Goal: Information Seeking & Learning: Compare options

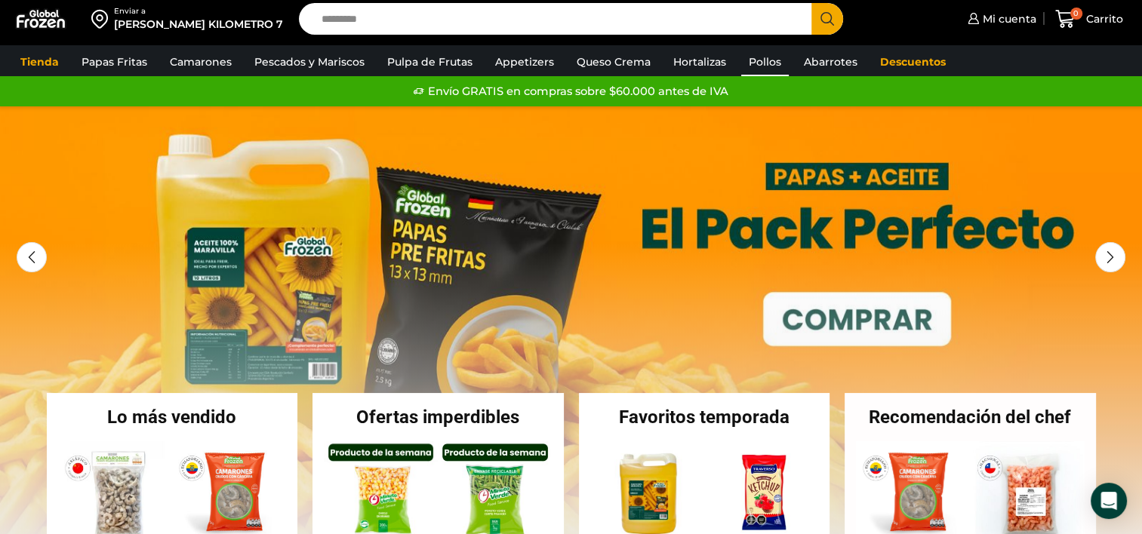
click at [757, 54] on link "Pollos" at bounding box center [765, 62] width 48 height 29
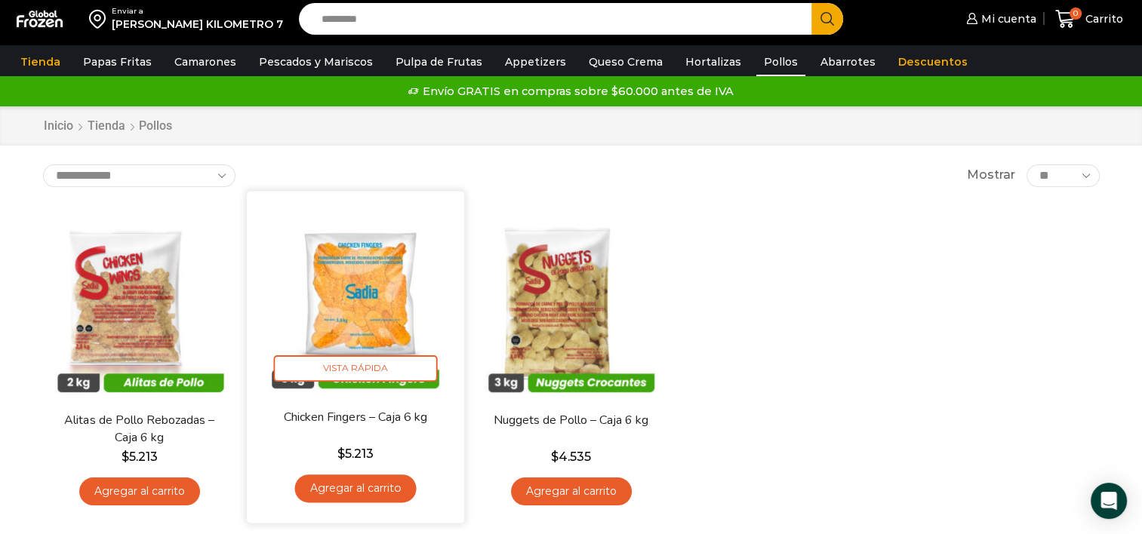
click at [343, 312] on img at bounding box center [355, 299] width 195 height 195
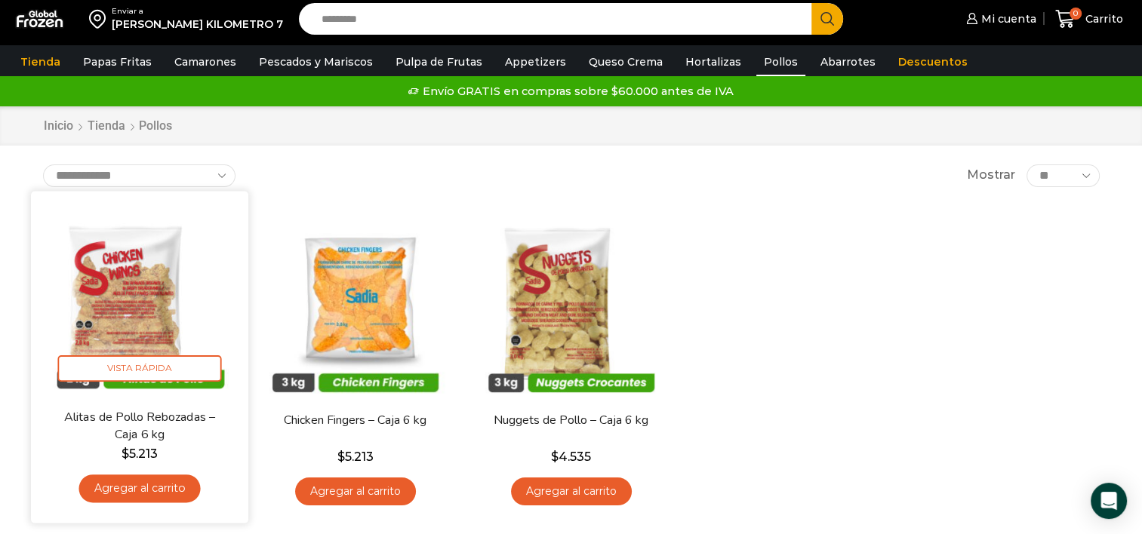
click at [108, 286] on img at bounding box center [139, 299] width 195 height 195
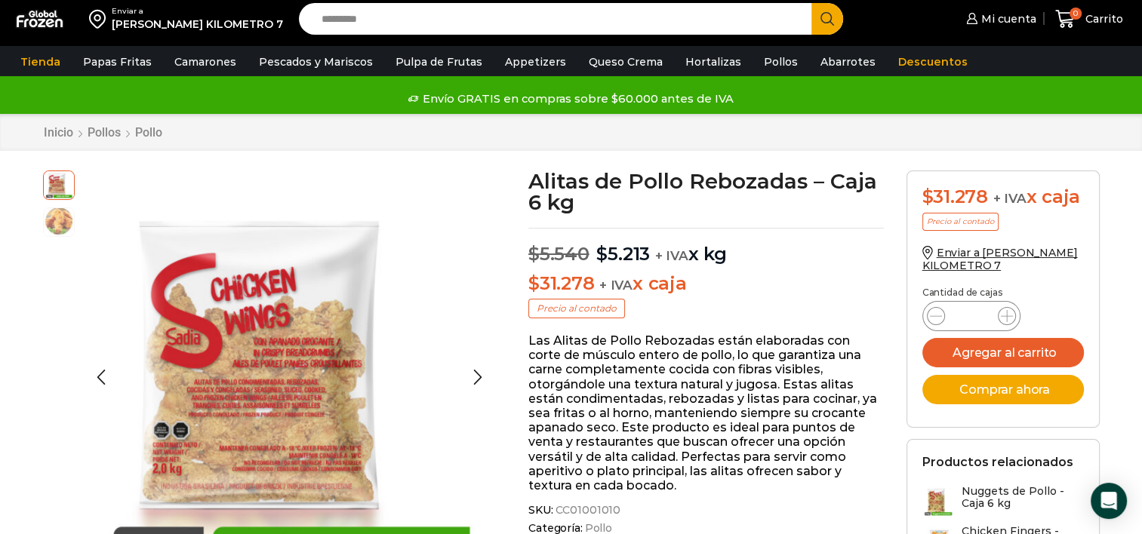
click at [62, 218] on img at bounding box center [59, 221] width 30 height 30
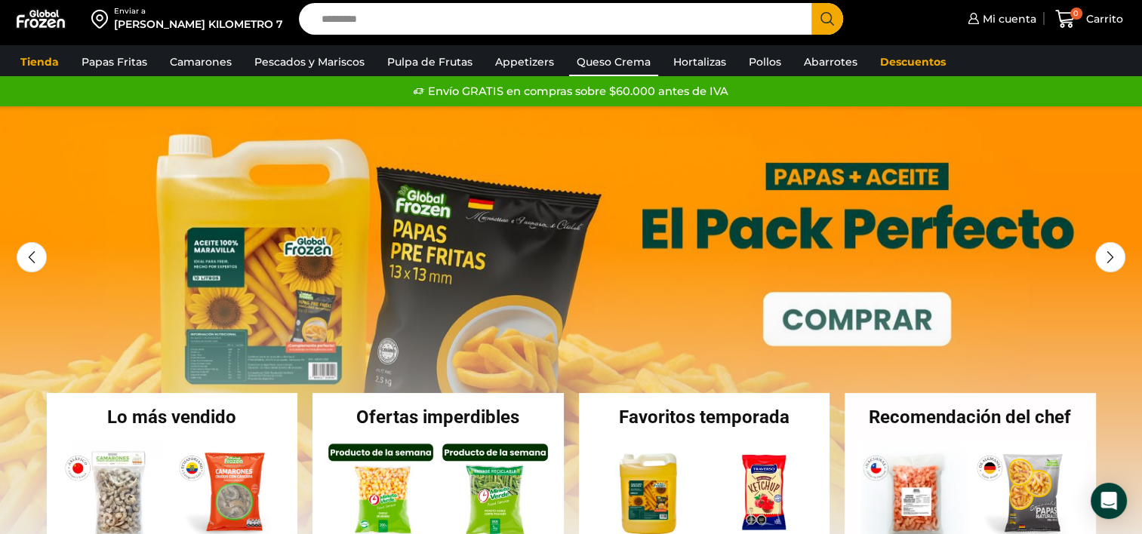
click at [579, 57] on link "Queso Crema" at bounding box center [613, 62] width 89 height 29
click at [694, 54] on link "Hortalizas" at bounding box center [699, 62] width 68 height 29
click at [680, 63] on link "Hortalizas" at bounding box center [699, 62] width 68 height 29
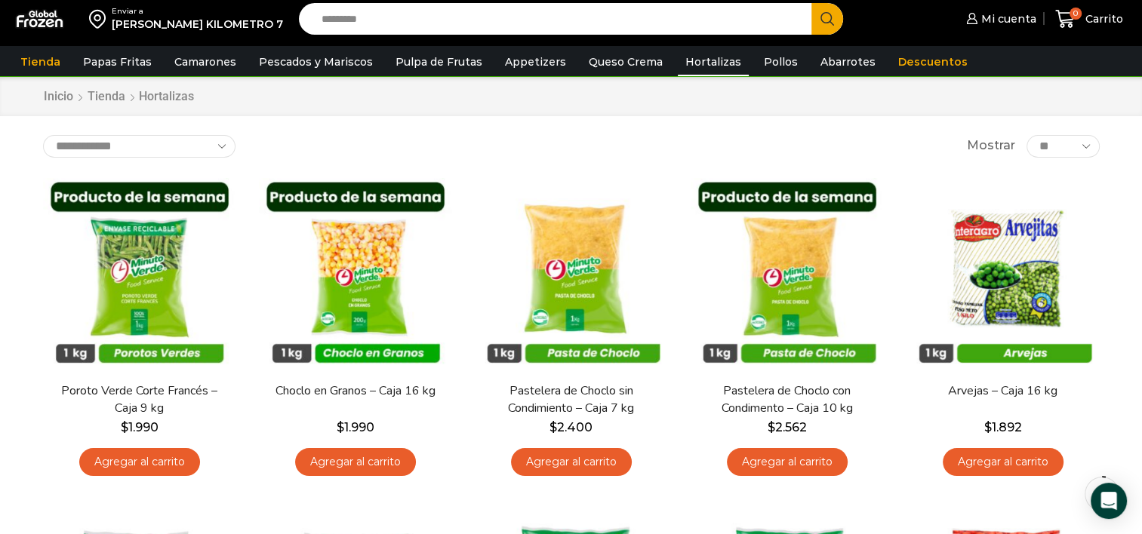
scroll to position [39, 0]
